Goal: Information Seeking & Learning: Compare options

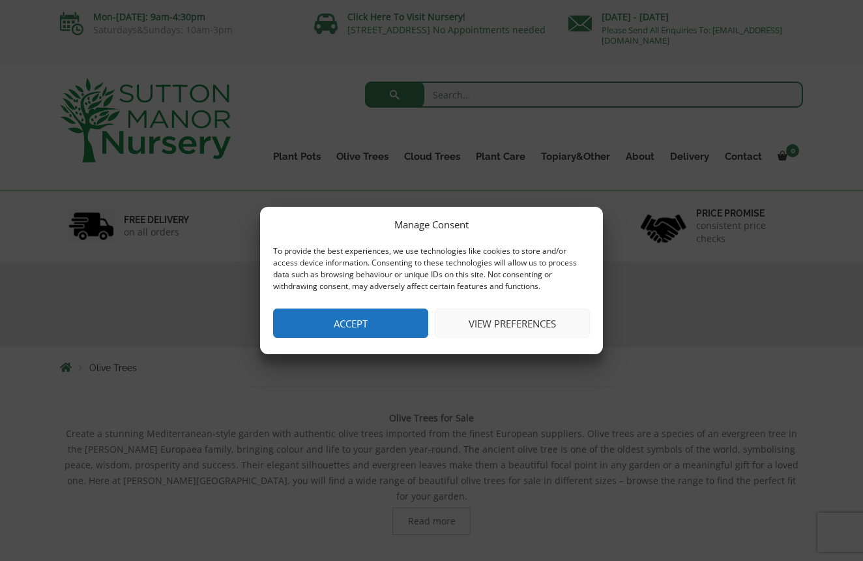
click at [362, 323] on button "Accept" at bounding box center [350, 322] width 155 height 29
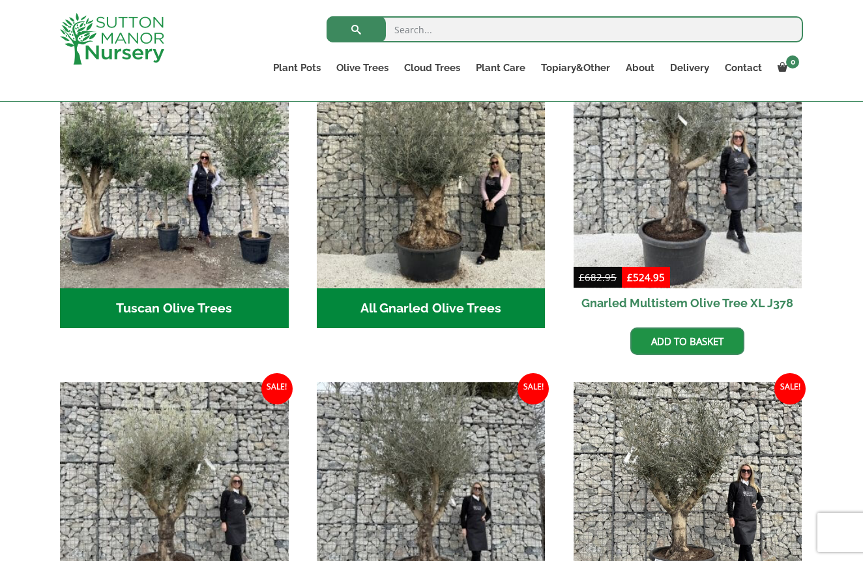
scroll to position [529, 0]
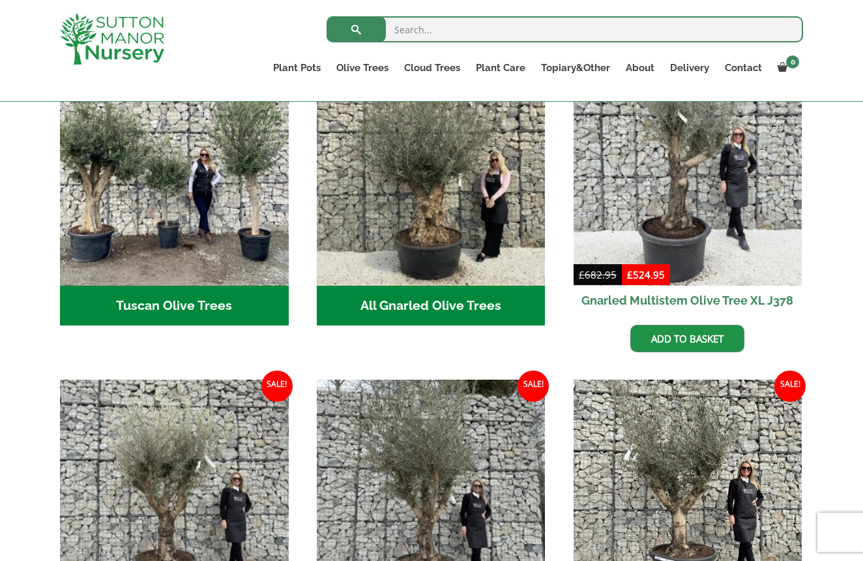
click at [443, 285] on h2 "All Gnarled Olive Trees (194)" at bounding box center [431, 305] width 229 height 40
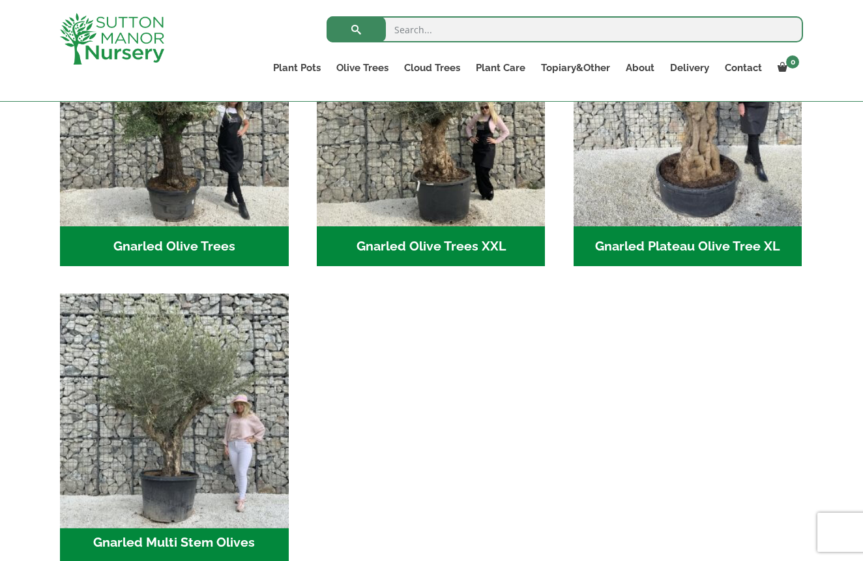
scroll to position [392, 0]
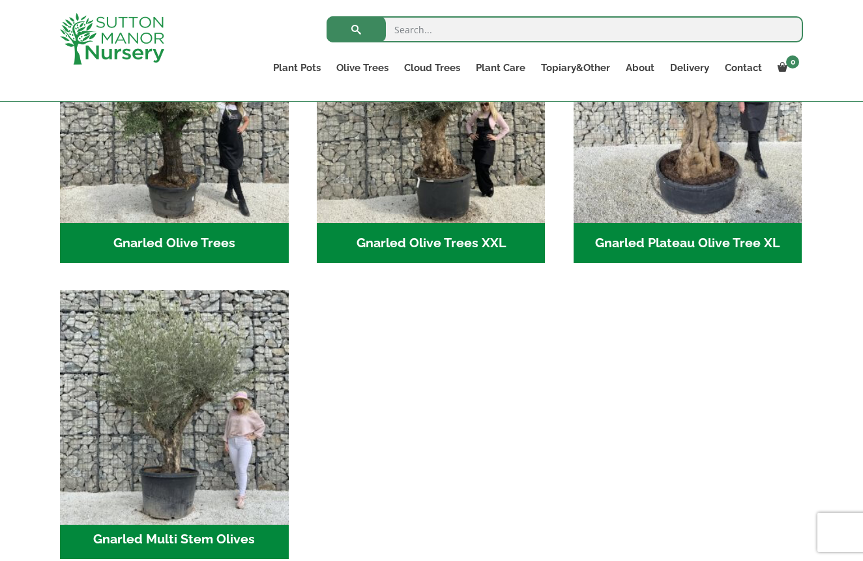
click at [186, 476] on img "Visit product category Gnarled Multi Stem Olives" at bounding box center [174, 405] width 240 height 240
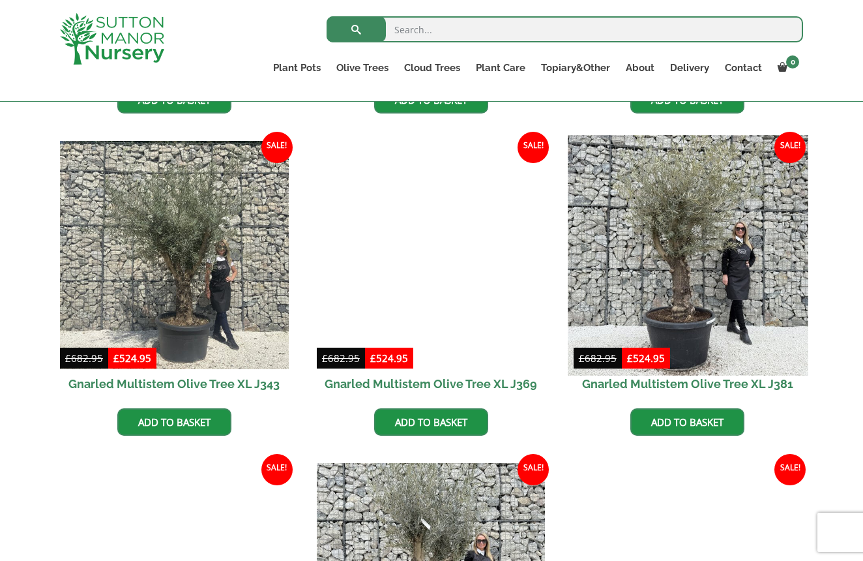
scroll to position [1815, 0]
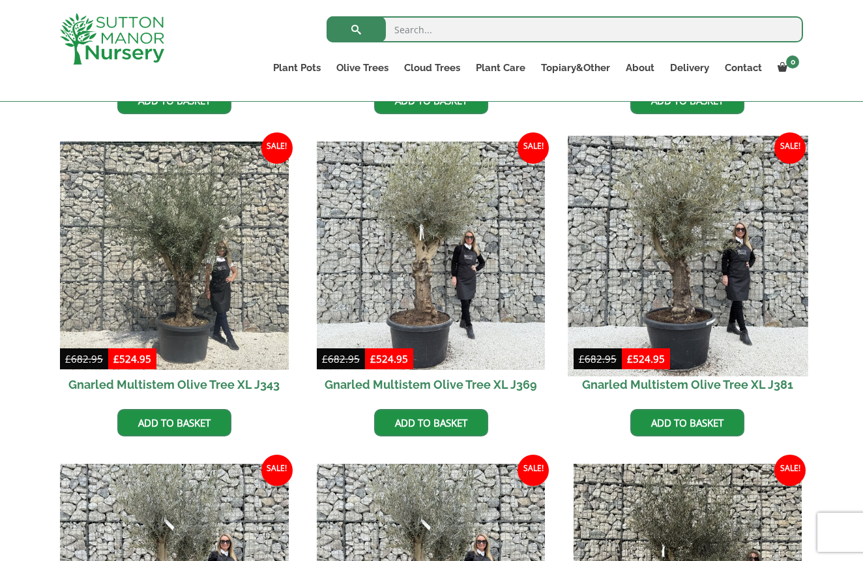
click at [716, 201] on img at bounding box center [688, 256] width 240 height 240
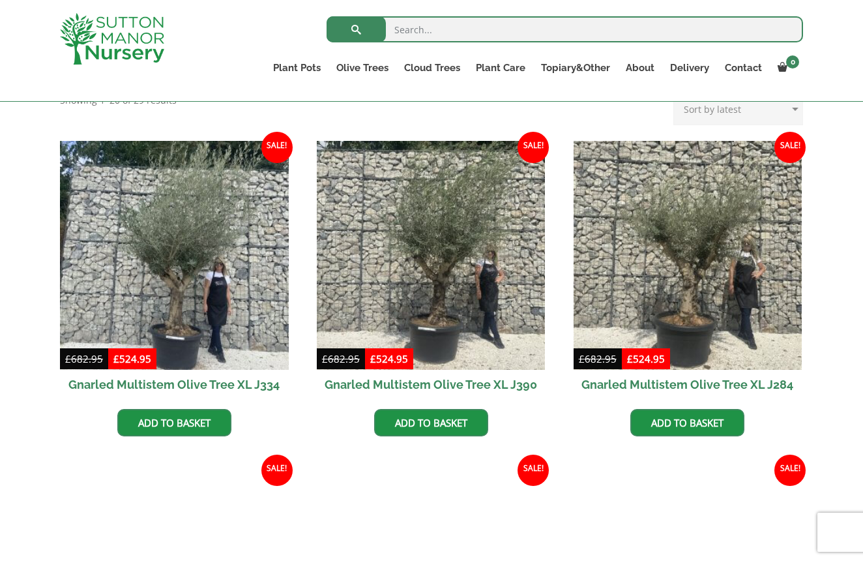
scroll to position [527, 0]
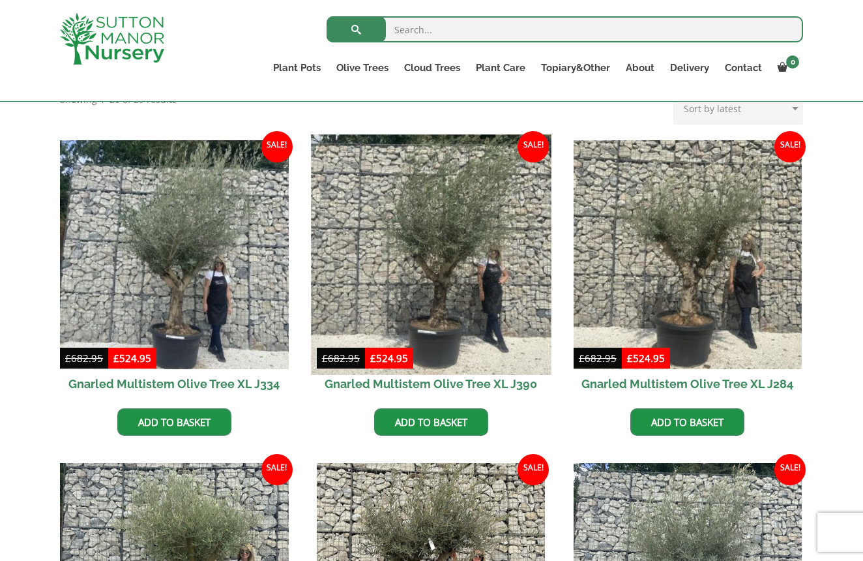
click at [428, 275] on img at bounding box center [431, 254] width 240 height 240
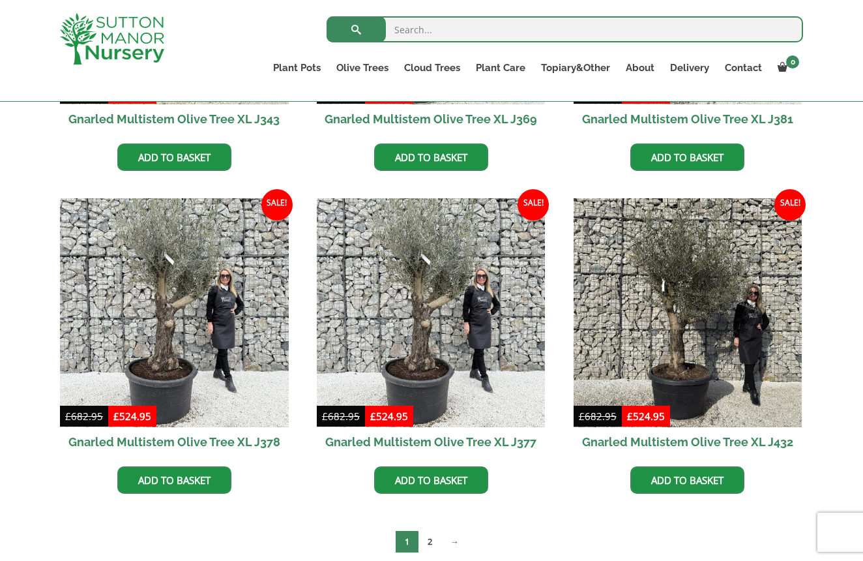
scroll to position [2093, 0]
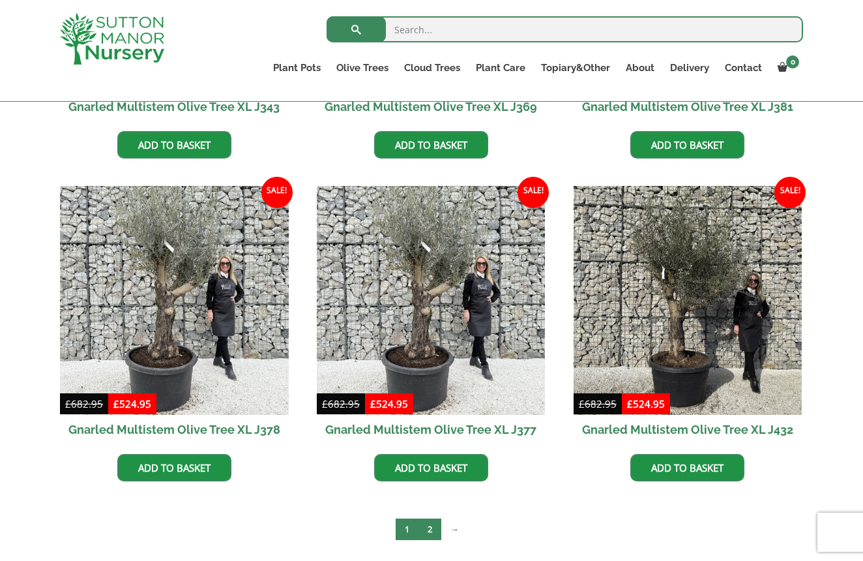
click at [430, 524] on link "2" at bounding box center [429, 529] width 23 height 22
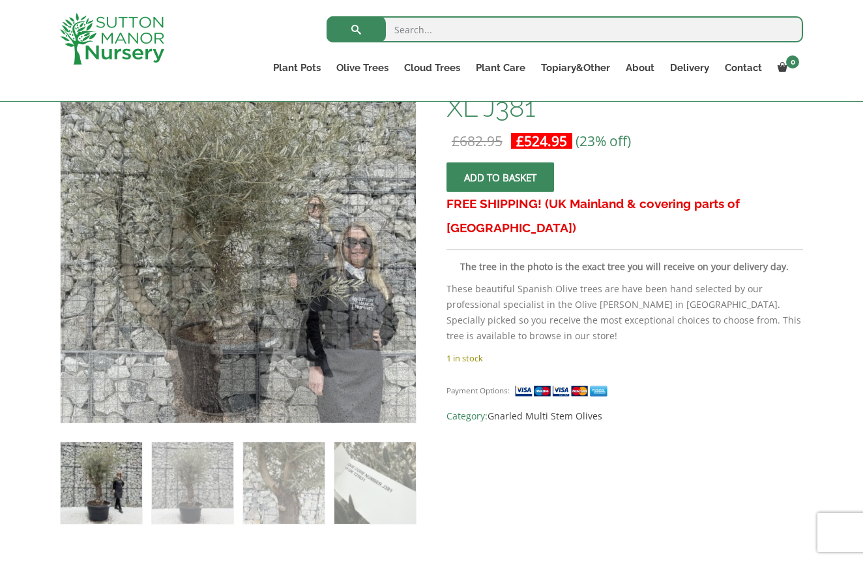
scroll to position [238, 0]
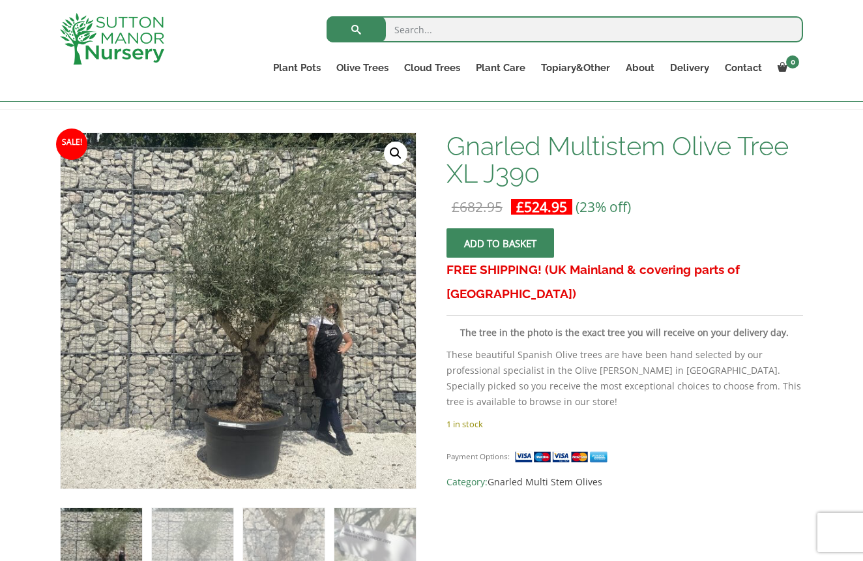
scroll to position [169, 0]
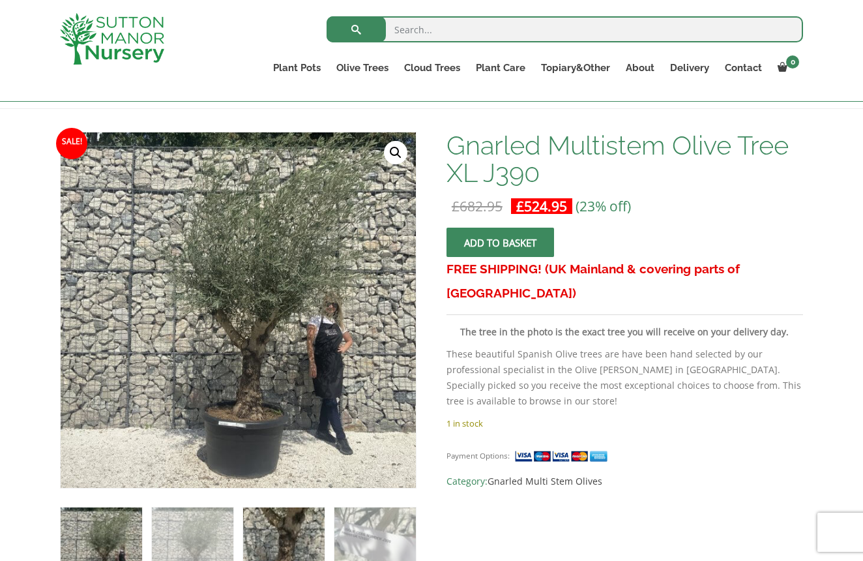
click at [310, 527] on img at bounding box center [283, 547] width 81 height 81
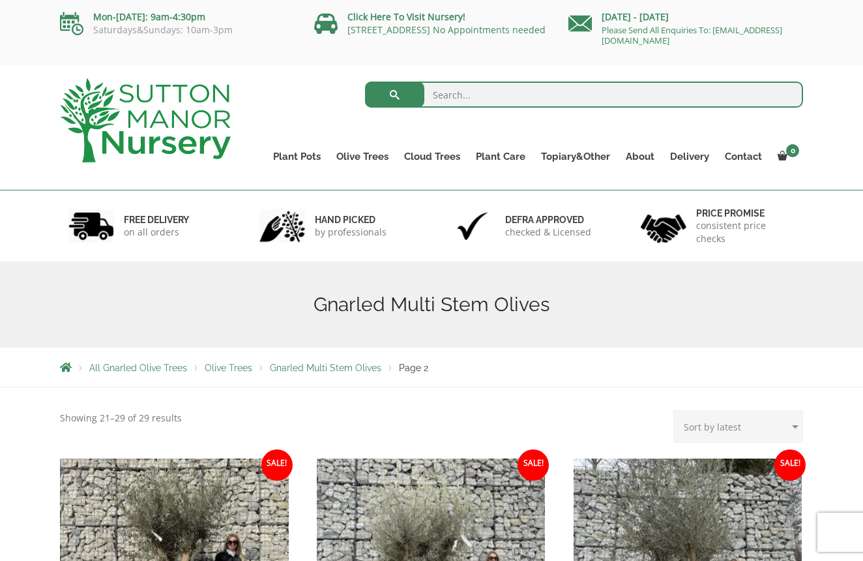
scroll to position [332, 0]
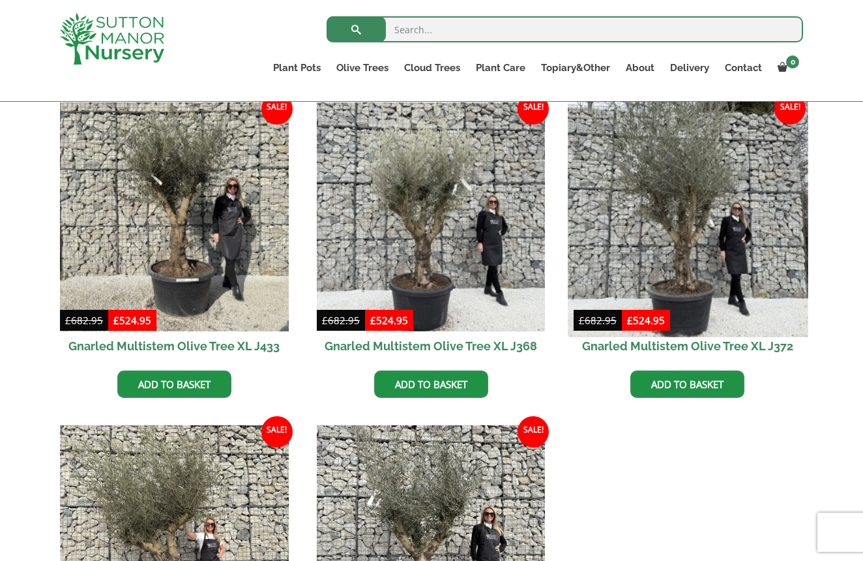
click at [674, 265] on img at bounding box center [688, 216] width 240 height 240
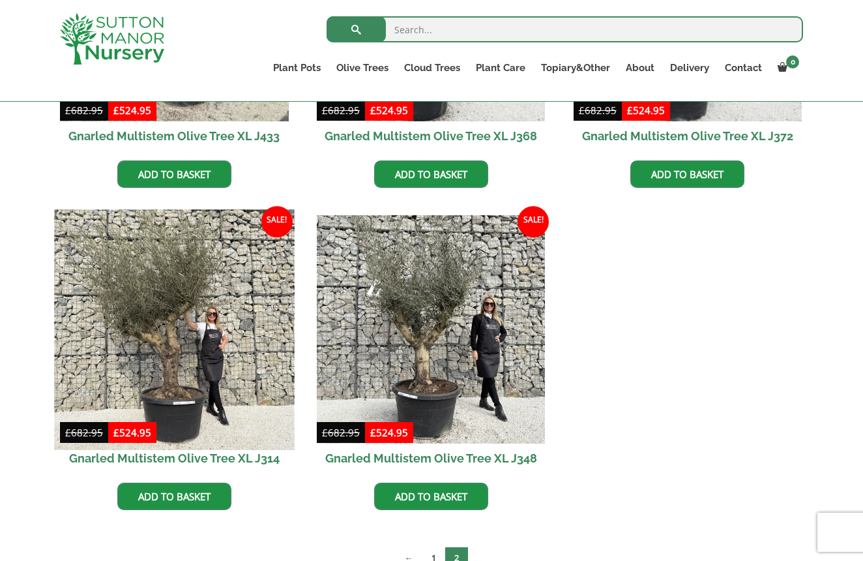
scroll to position [548, 0]
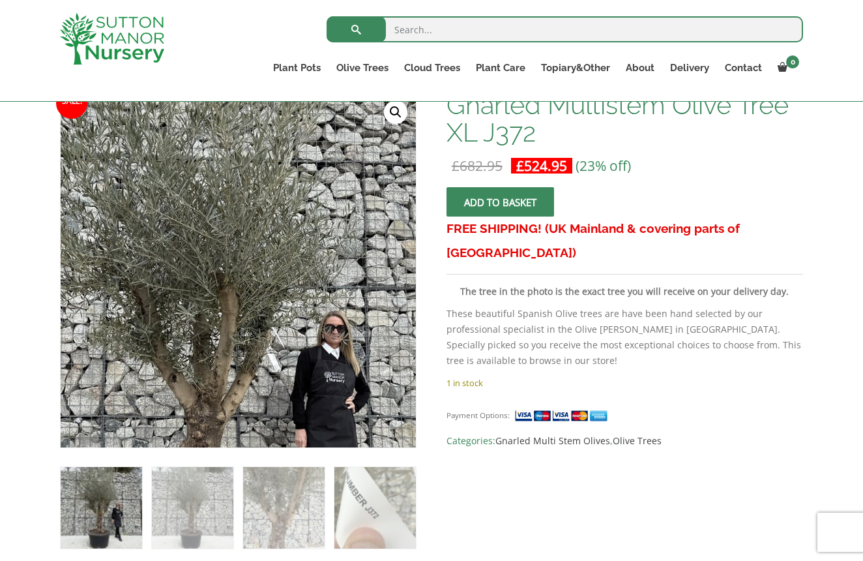
scroll to position [241, 0]
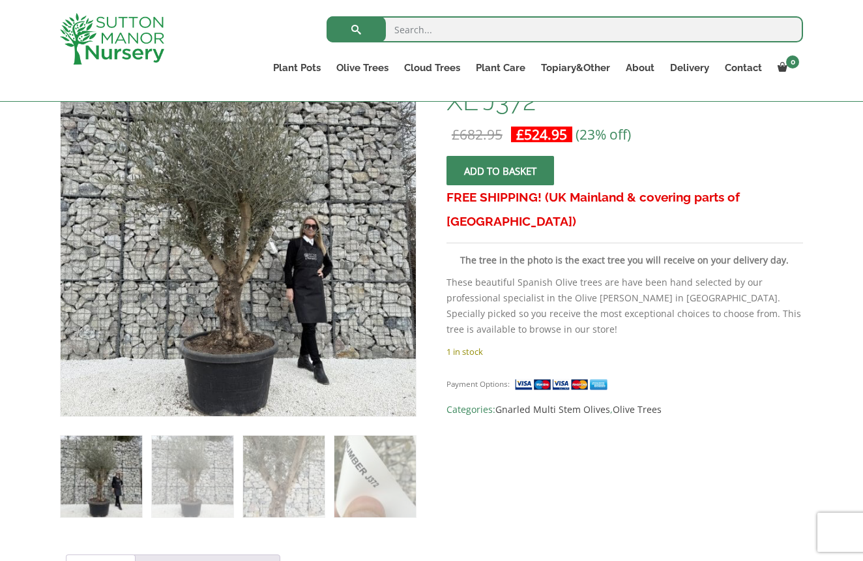
click at [273, 493] on img at bounding box center [283, 475] width 81 height 81
